Goal: Task Accomplishment & Management: Complete application form

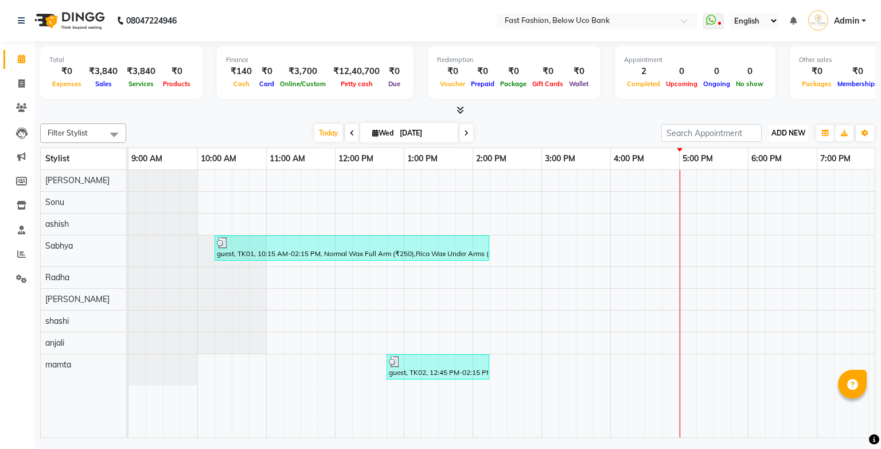
click at [689, 130] on span "ADD NEW" at bounding box center [789, 133] width 34 height 9
click at [689, 164] on link "Add Invoice" at bounding box center [762, 169] width 91 height 15
select select "service"
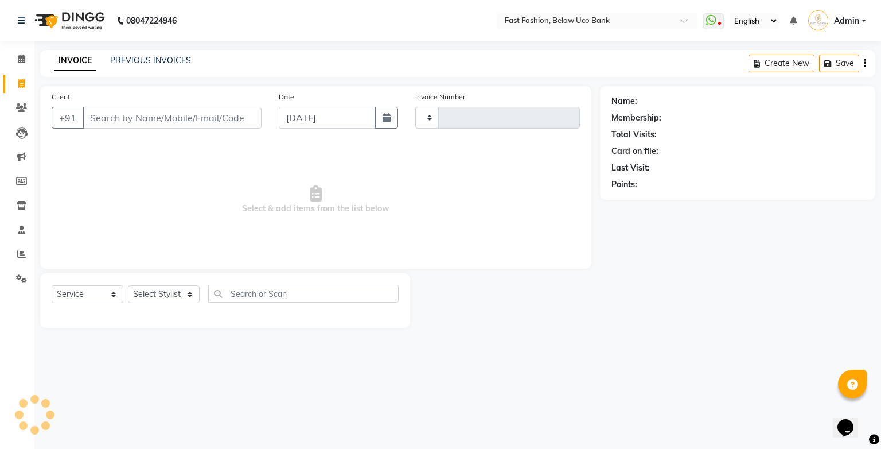
type input "1059"
select select "4228"
click at [177, 116] on input "Client" at bounding box center [172, 118] width 179 height 22
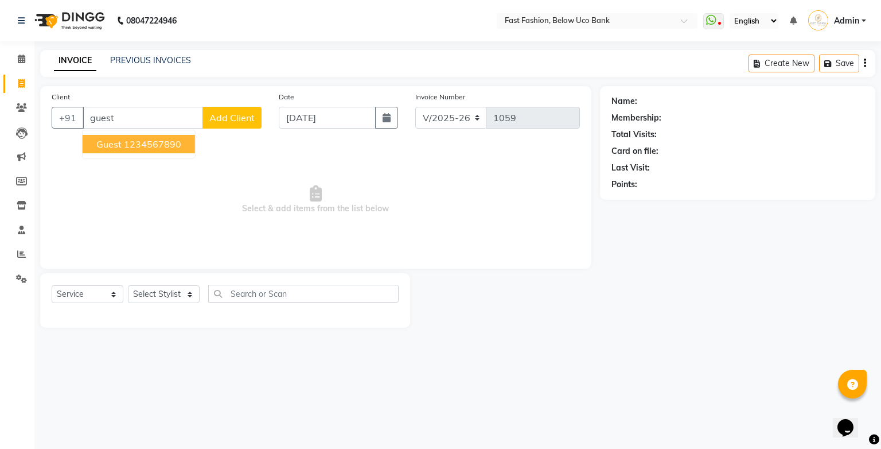
click at [169, 145] on ngb-highlight "1234567890" at bounding box center [152, 143] width 57 height 11
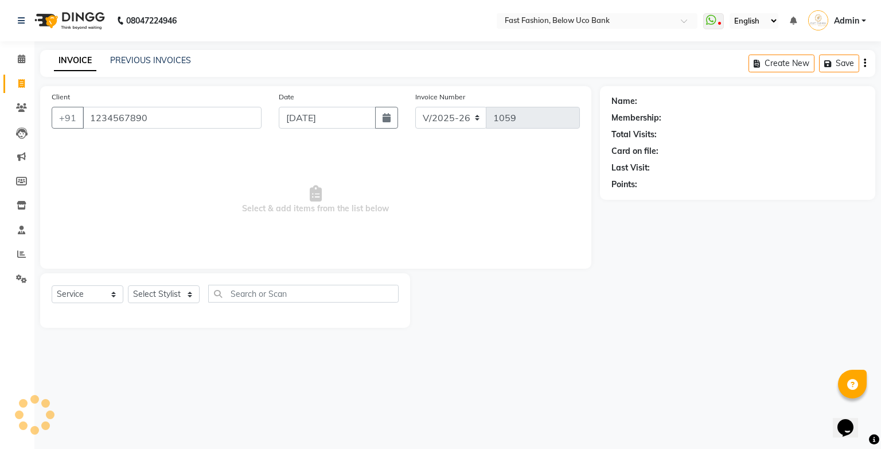
type input "1234567890"
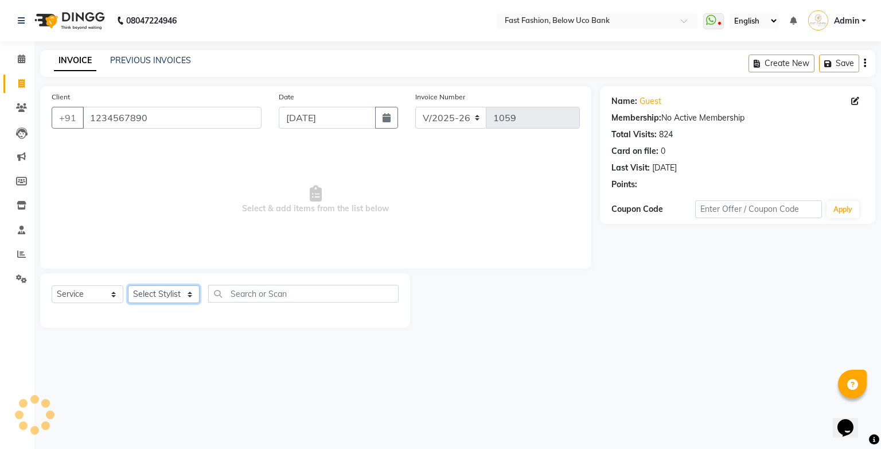
click at [176, 295] on select "Select Stylist ali anjali ashish golu mamta [PERSON_NAME] [PERSON_NAME] [PERSON…" at bounding box center [164, 294] width 72 height 18
select select "22048"
click at [128, 286] on select "Select Stylist ali anjali ashish golu mamta [PERSON_NAME] [PERSON_NAME] [PERSON…" at bounding box center [164, 294] width 72 height 18
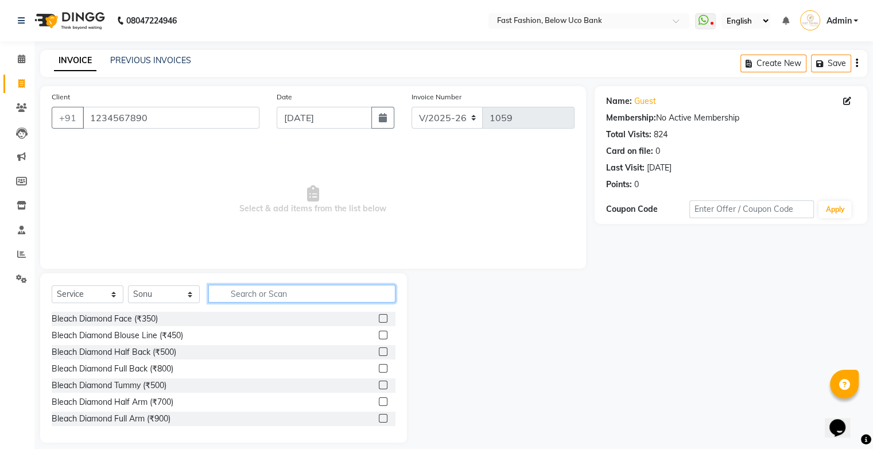
click at [251, 297] on input "text" at bounding box center [301, 294] width 187 height 18
type input "hair"
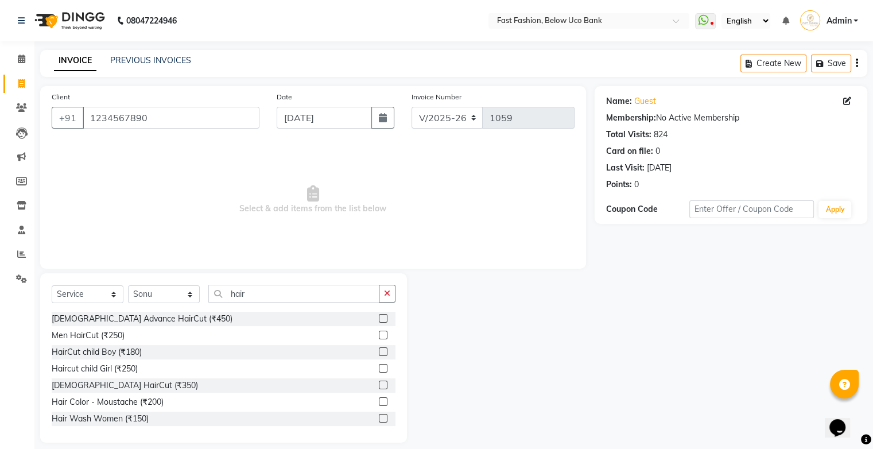
click at [379, 335] on label at bounding box center [383, 334] width 9 height 9
click at [379, 335] on input "checkbox" at bounding box center [382, 335] width 7 height 7
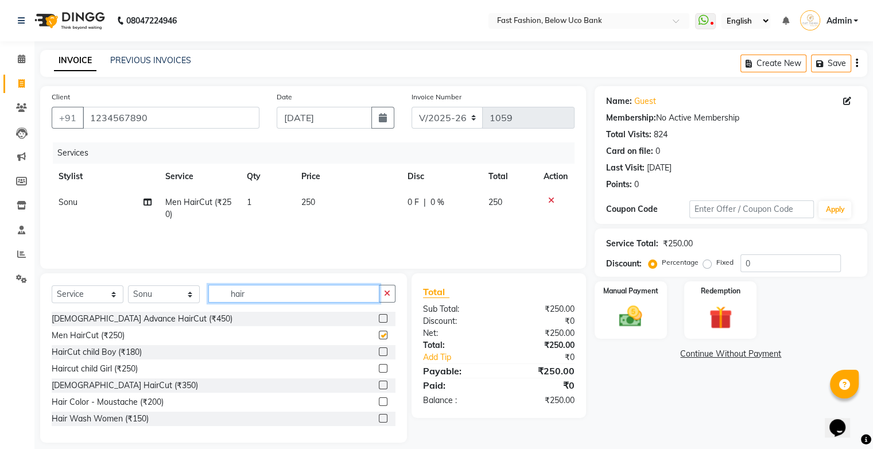
checkbox input "false"
click at [308, 298] on input "hair" at bounding box center [293, 294] width 171 height 18
type input "h"
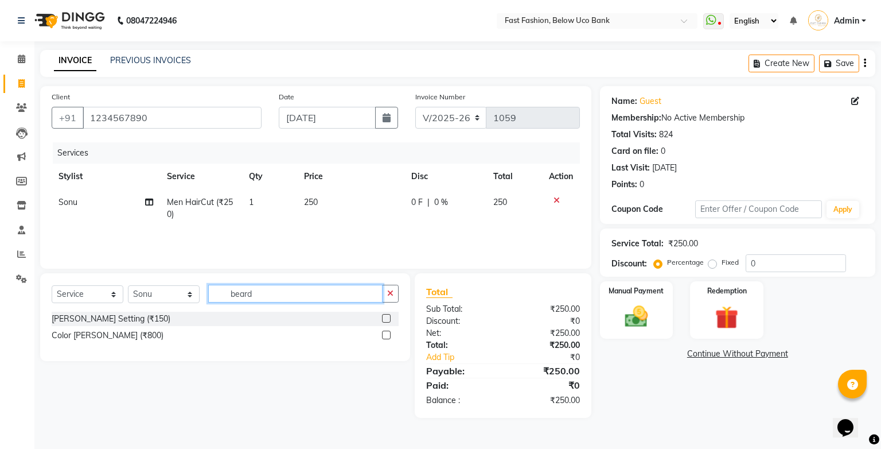
type input "beard"
click at [386, 317] on label at bounding box center [386, 318] width 9 height 9
click at [386, 317] on input "checkbox" at bounding box center [385, 318] width 7 height 7
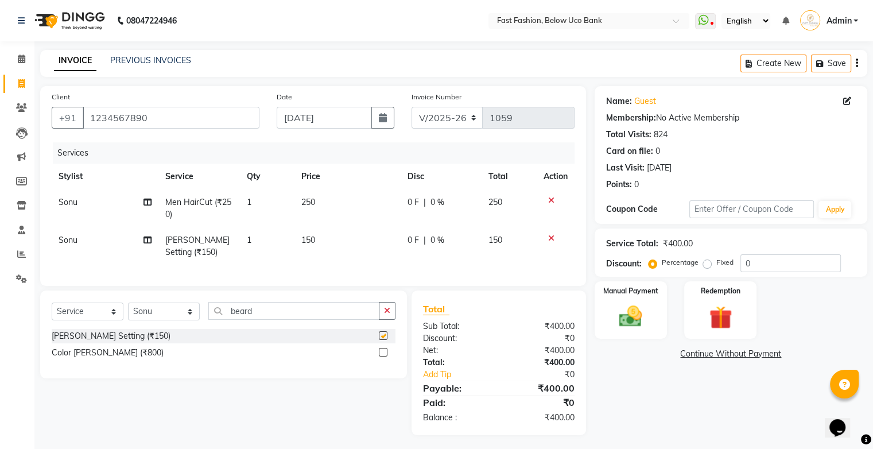
checkbox input "false"
click at [625, 310] on img at bounding box center [630, 317] width 38 height 28
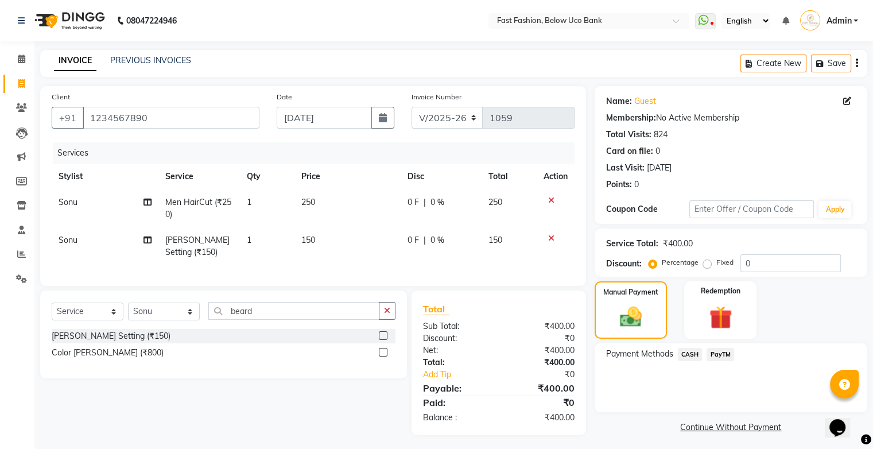
click at [689, 349] on span "CASH" at bounding box center [690, 354] width 25 height 13
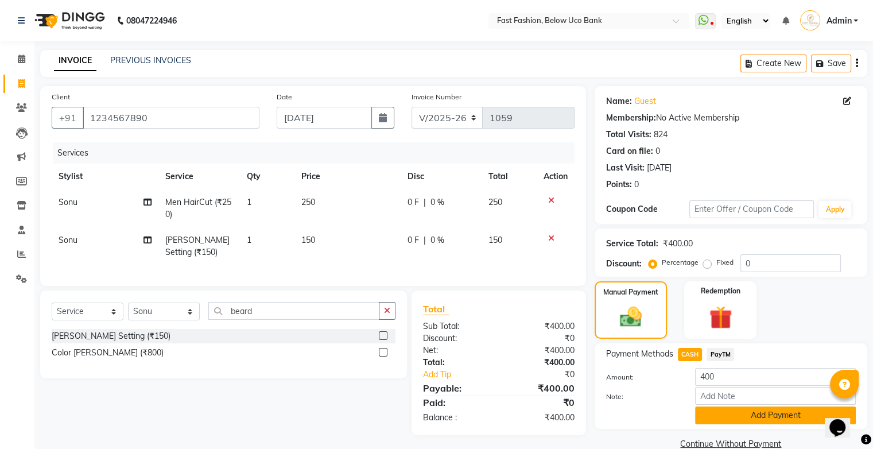
click at [689, 419] on button "Add Payment" at bounding box center [775, 415] width 161 height 18
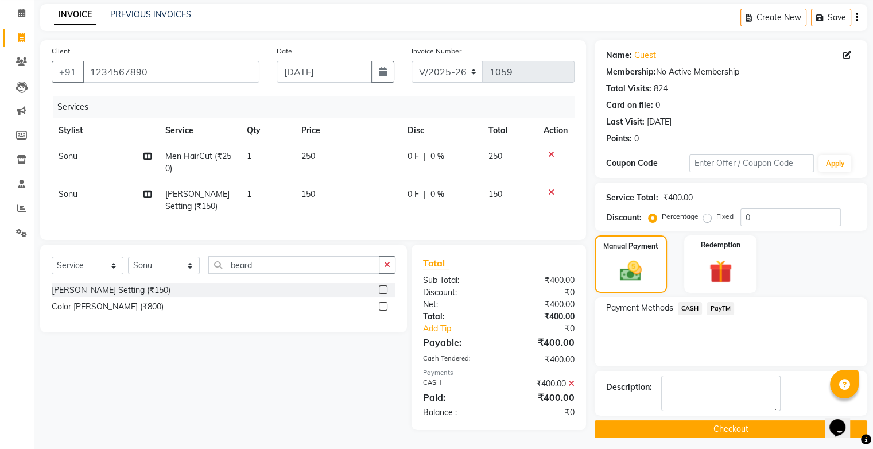
scroll to position [53, 0]
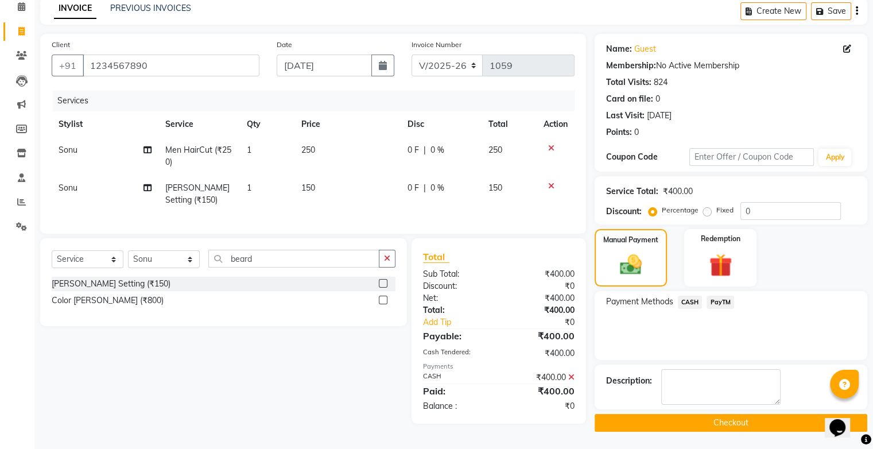
click at [689, 422] on button "Checkout" at bounding box center [730, 423] width 273 height 18
